Goal: Task Accomplishment & Management: Complete application form

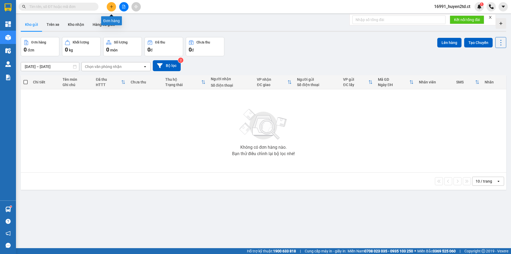
click at [114, 7] on button at bounding box center [111, 6] width 9 height 9
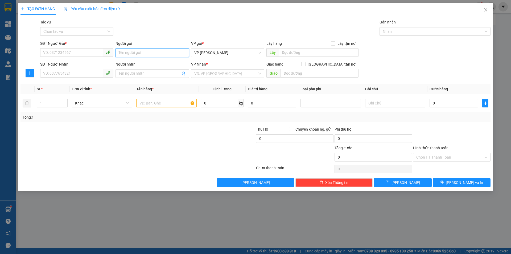
click at [153, 54] on input "Người gửi" at bounding box center [152, 52] width 73 height 9
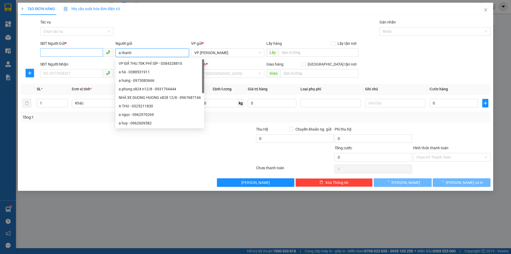
type input "a thanh"
click at [83, 53] on input "SĐT Người Gửi *" at bounding box center [71, 52] width 63 height 9
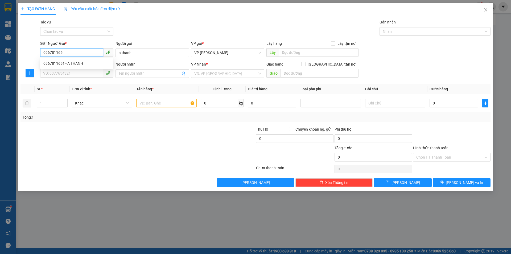
type input "0967811651"
click at [84, 62] on div "0967811651 - A THANH" at bounding box center [76, 63] width 67 height 6
type input "A THANH"
type input "0965933569"
type input "A HƯNG"
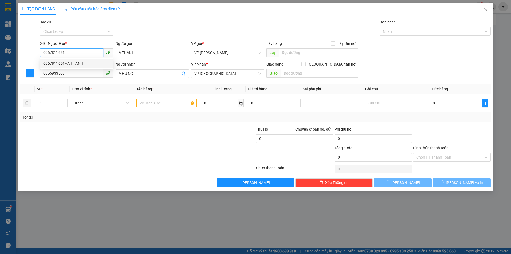
type input "70.000"
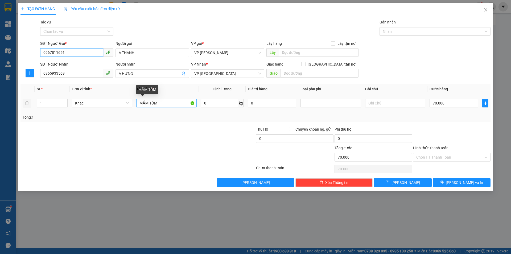
type input "0967811651"
drag, startPoint x: 138, startPoint y: 102, endPoint x: 205, endPoint y: 100, distance: 66.9
click at [205, 100] on tr "1 Khác MẮM TÔM 0 kg 0 70.000" at bounding box center [256, 103] width 470 height 18
type input "1 xốp"
type input "6"
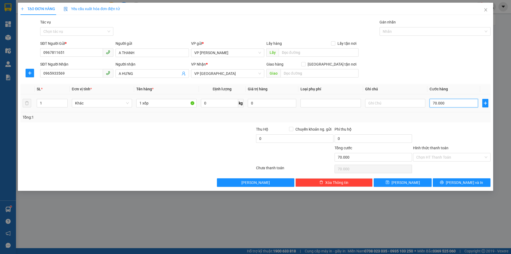
type input "6"
type input "60"
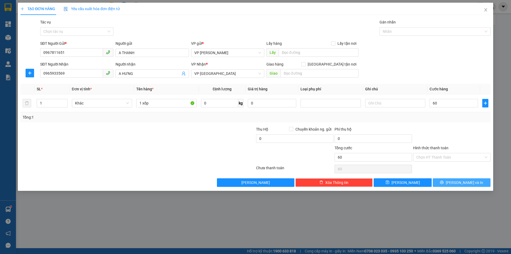
type input "60.000"
click at [451, 181] on button "[PERSON_NAME] và In" at bounding box center [462, 182] width 58 height 9
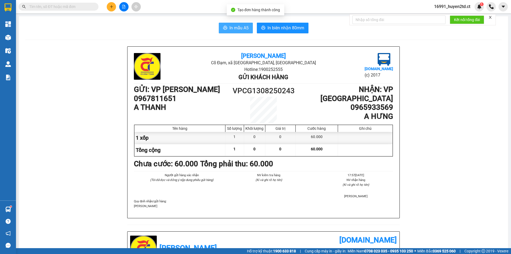
click at [238, 30] on span "In mẫu A5" at bounding box center [239, 27] width 19 height 7
